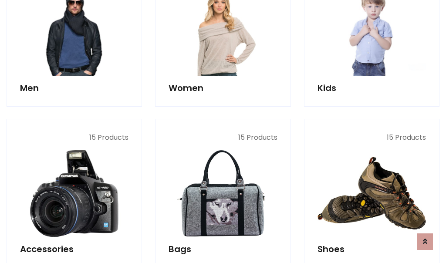
scroll to position [291, 0]
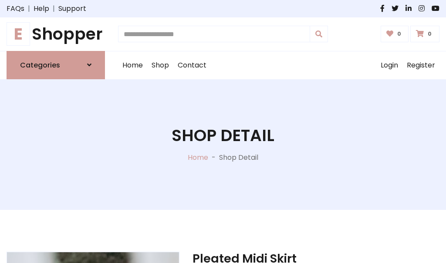
click at [56, 34] on h1 "E Shopper" at bounding box center [56, 34] width 98 height 20
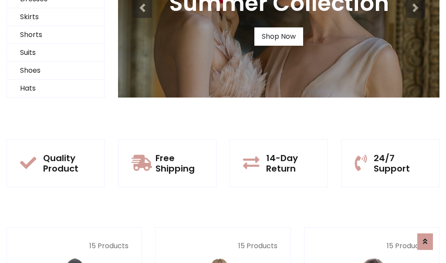
scroll to position [84, 0]
